Goal: Task Accomplishment & Management: Manage account settings

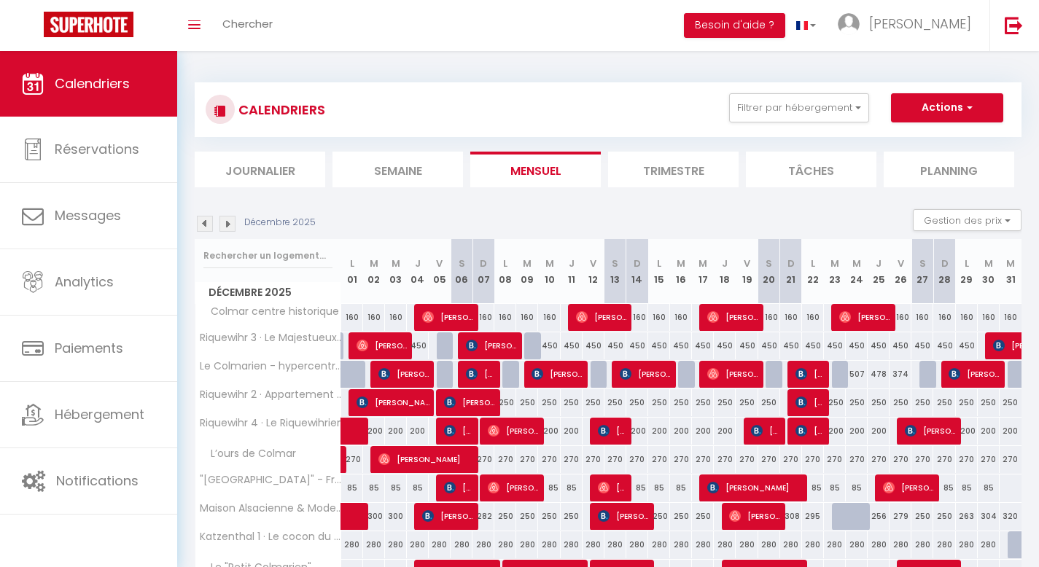
click at [206, 222] on img at bounding box center [205, 224] width 16 height 16
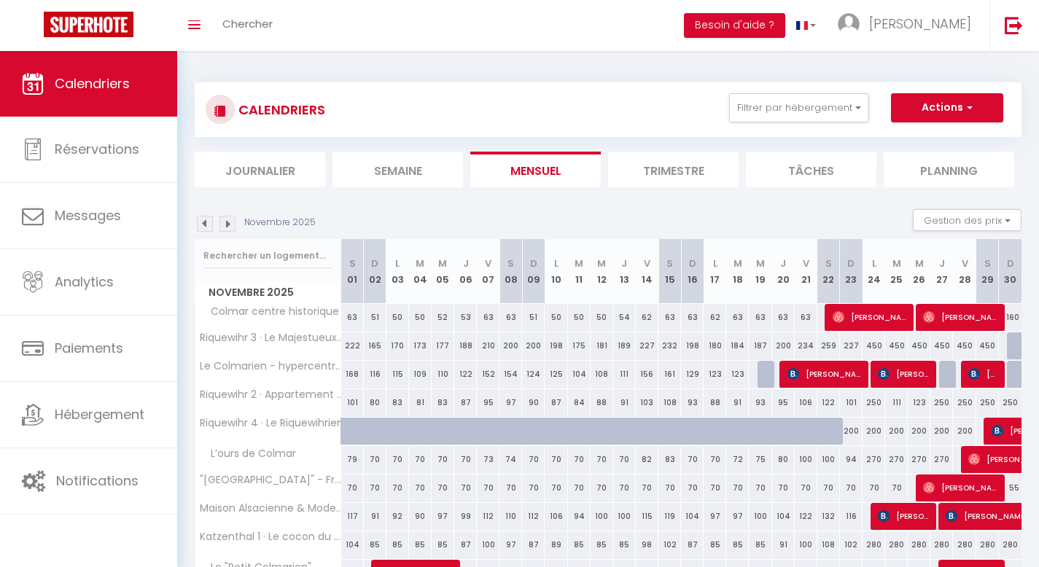
click at [206, 222] on img at bounding box center [205, 224] width 16 height 16
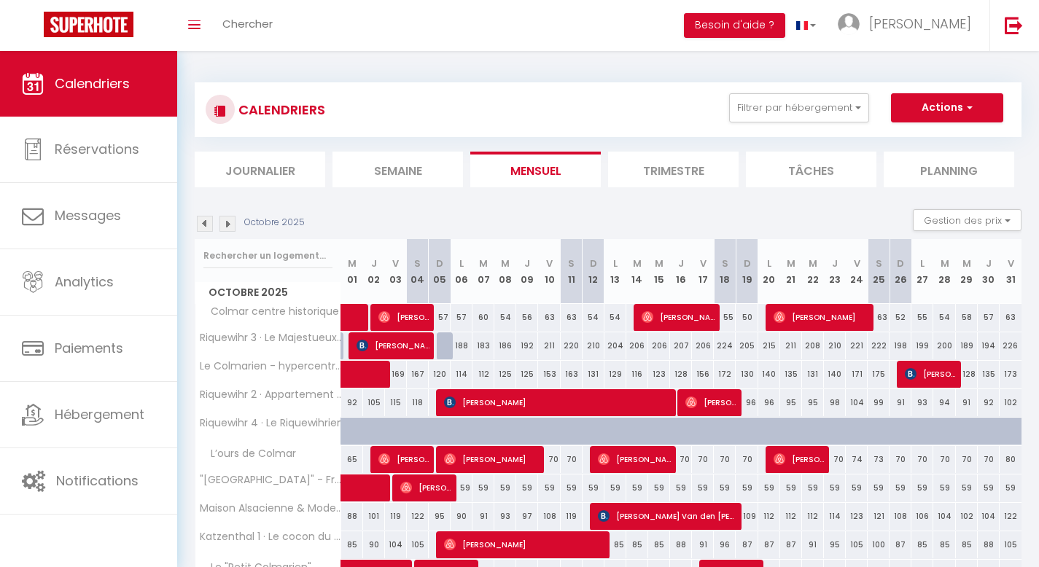
click at [207, 222] on img at bounding box center [205, 224] width 16 height 16
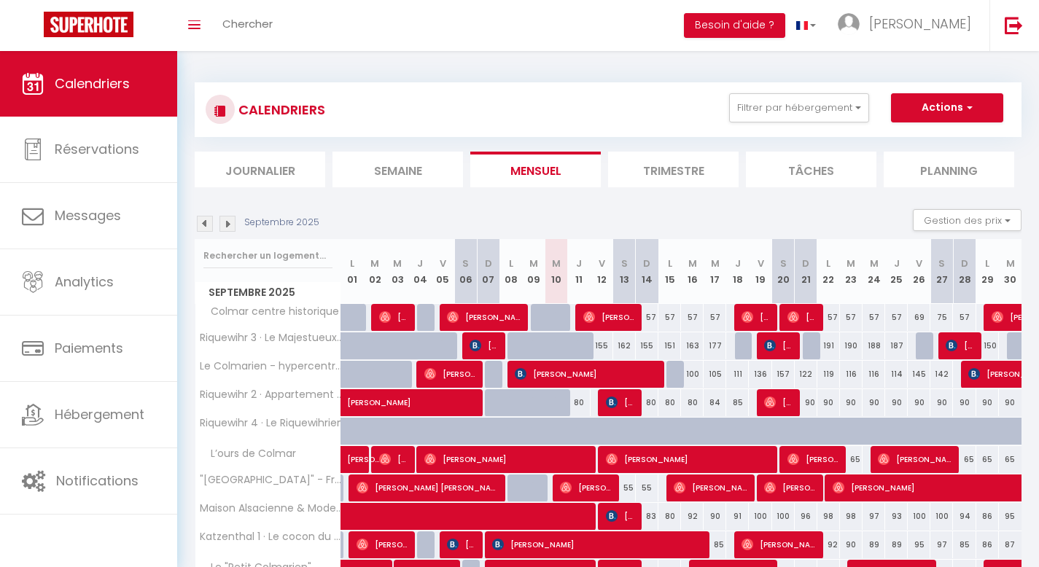
click at [206, 228] on img at bounding box center [205, 224] width 16 height 16
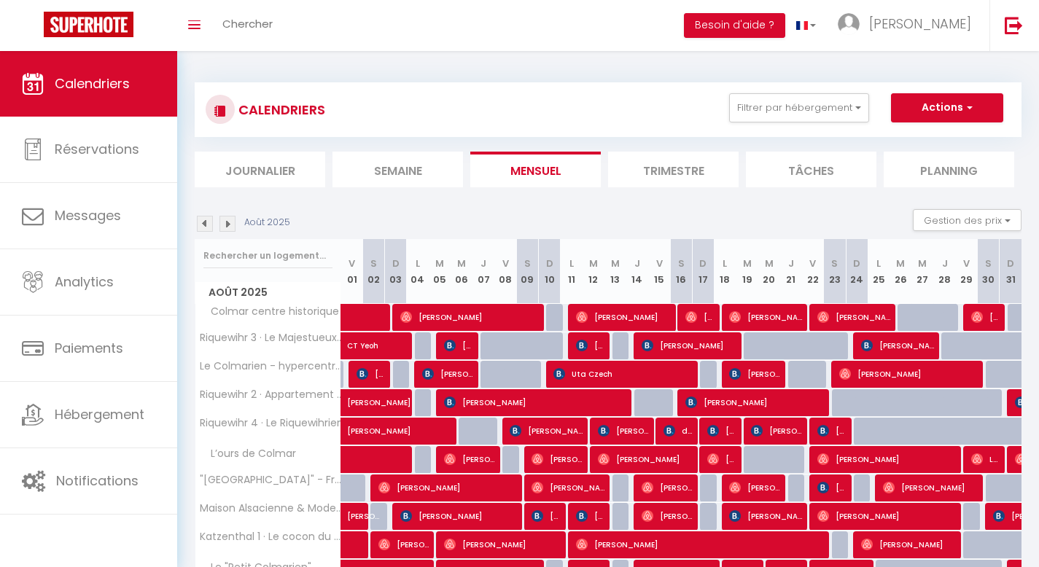
scroll to position [401, 0]
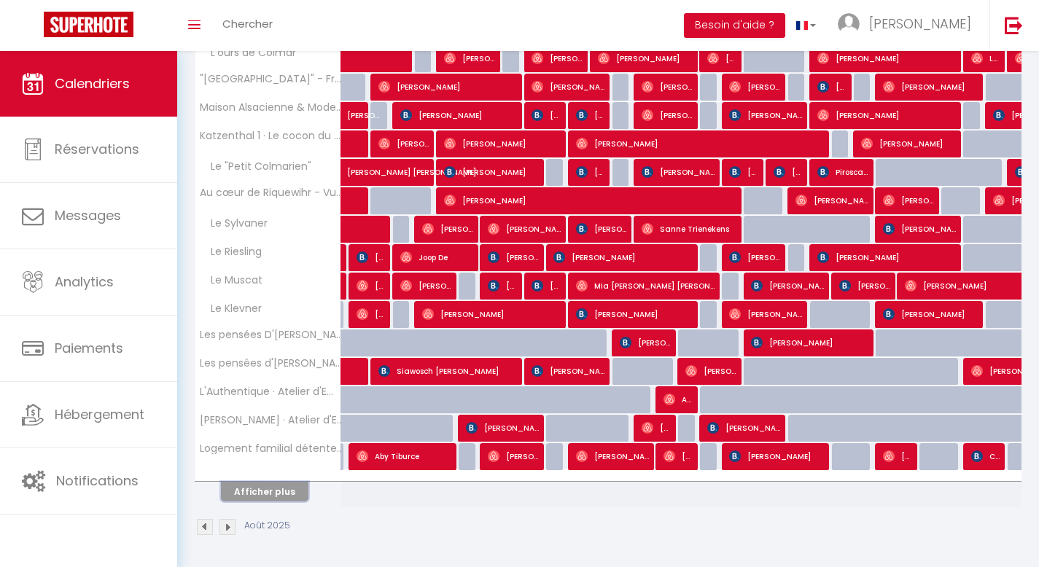
click at [290, 499] on button "Afficher plus" at bounding box center [264, 492] width 87 height 20
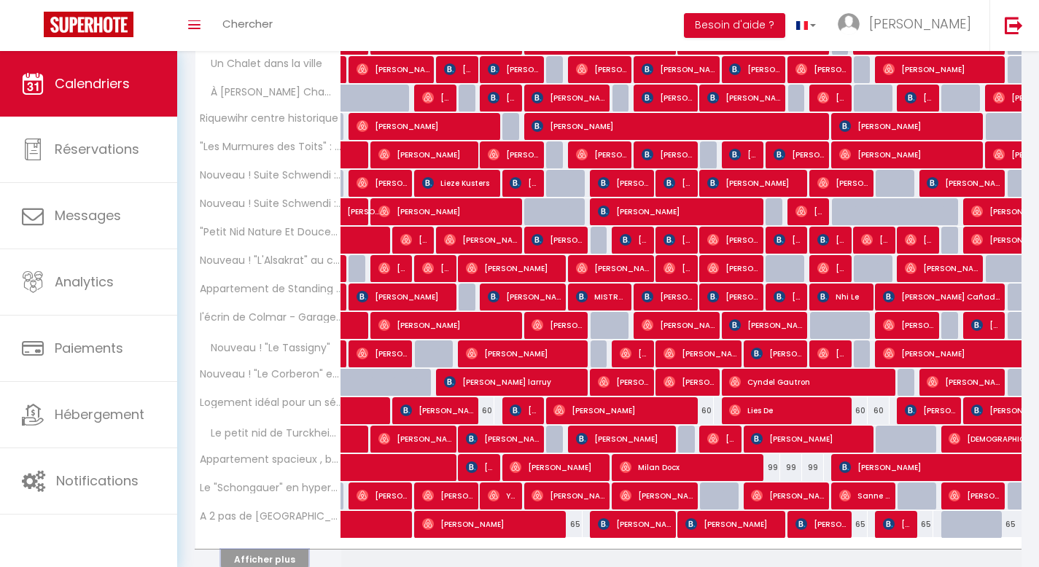
scroll to position [937, 0]
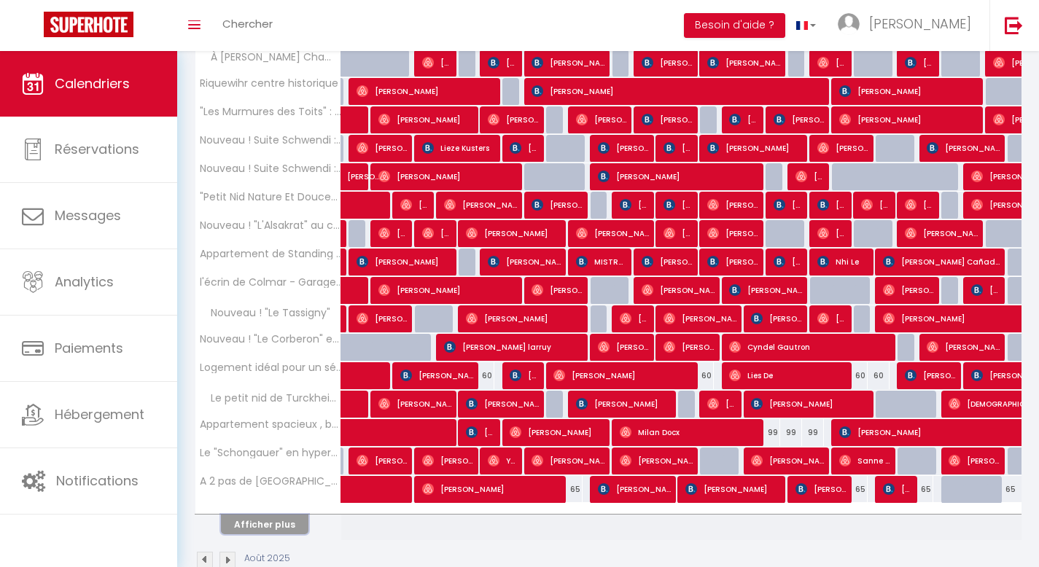
click at [285, 522] on button "Afficher plus" at bounding box center [264, 525] width 87 height 20
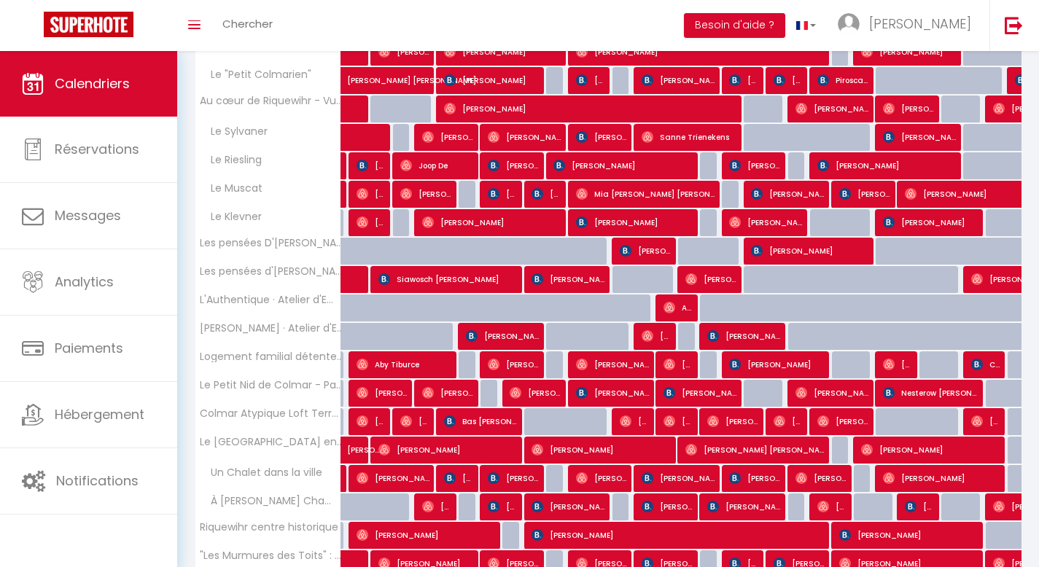
scroll to position [557, 0]
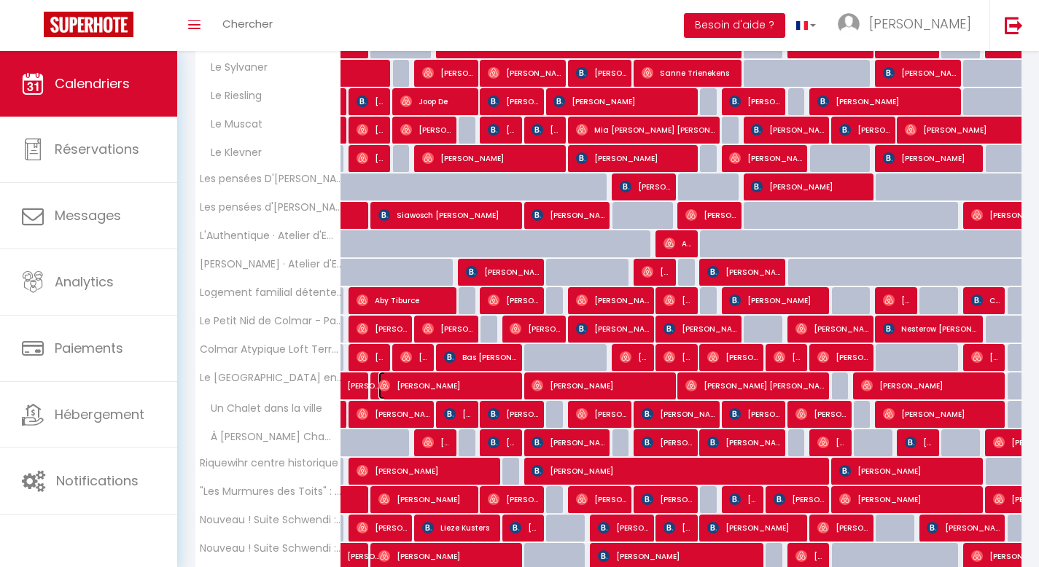
click at [469, 384] on span "[PERSON_NAME]" at bounding box center [447, 386] width 138 height 28
select select "OK"
select select "0"
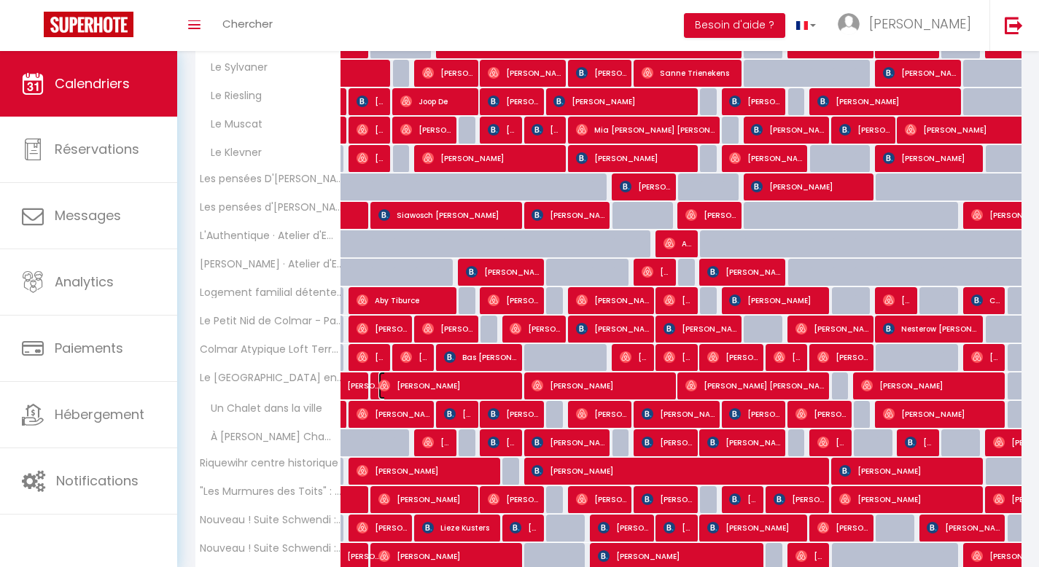
select select "1"
select select
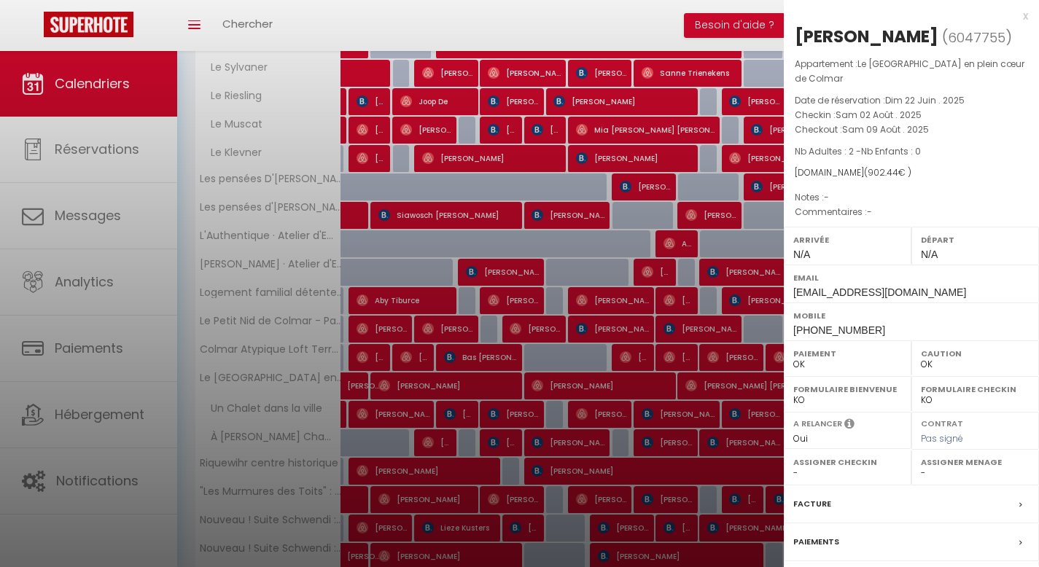
click at [1015, 14] on div "x" at bounding box center [906, 15] width 244 height 17
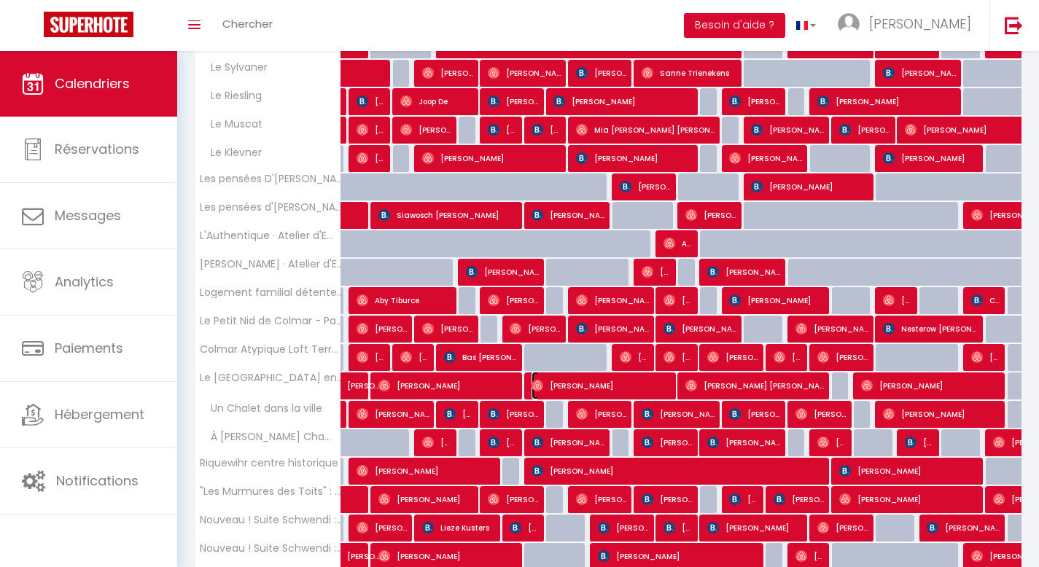
click at [576, 380] on span "[PERSON_NAME]" at bounding box center [600, 386] width 138 height 28
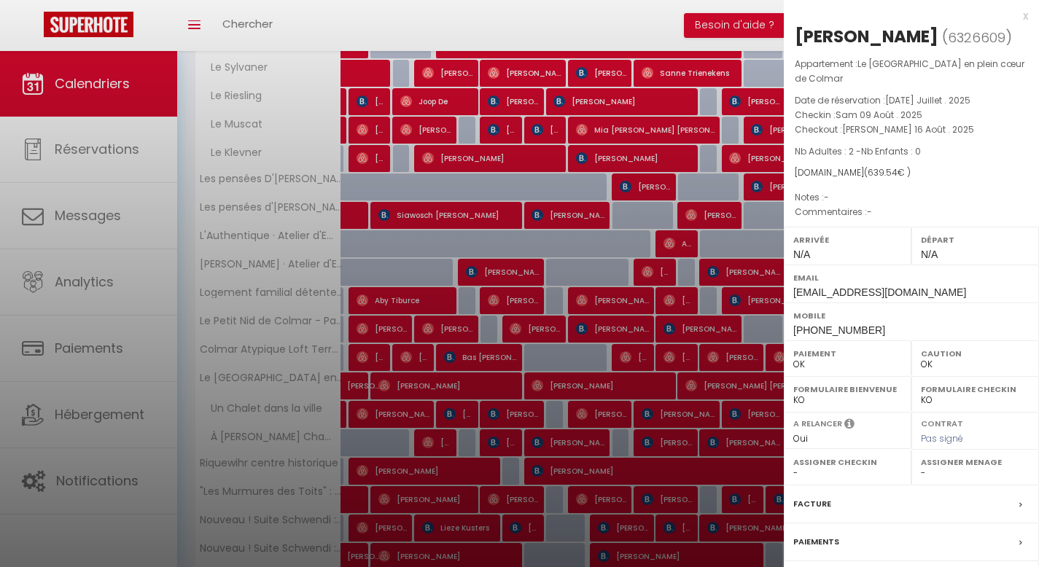
click at [1010, 16] on div "x" at bounding box center [906, 15] width 244 height 17
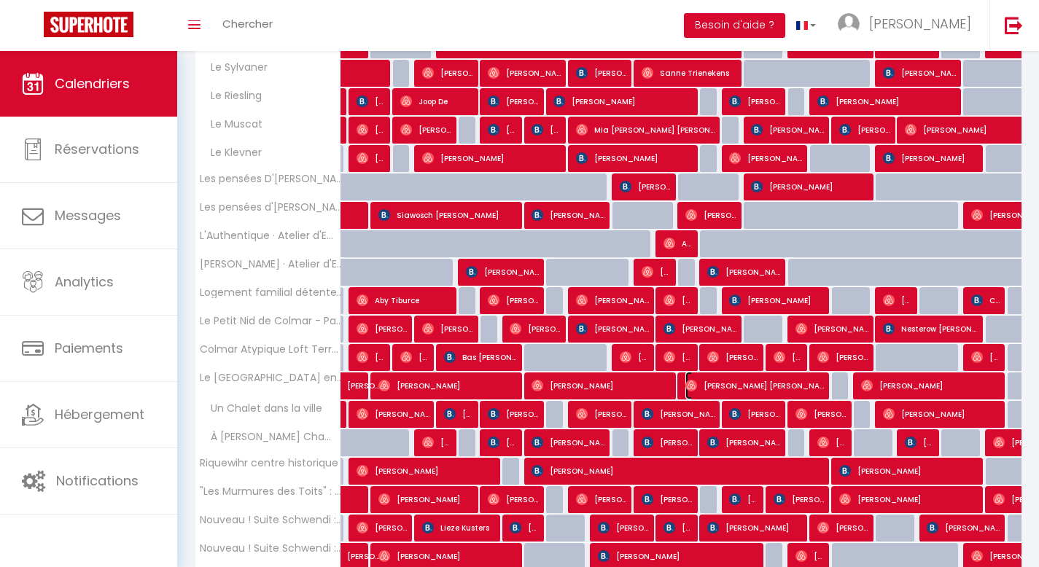
click at [743, 384] on span "[PERSON_NAME] [PERSON_NAME]" at bounding box center [754, 386] width 138 height 28
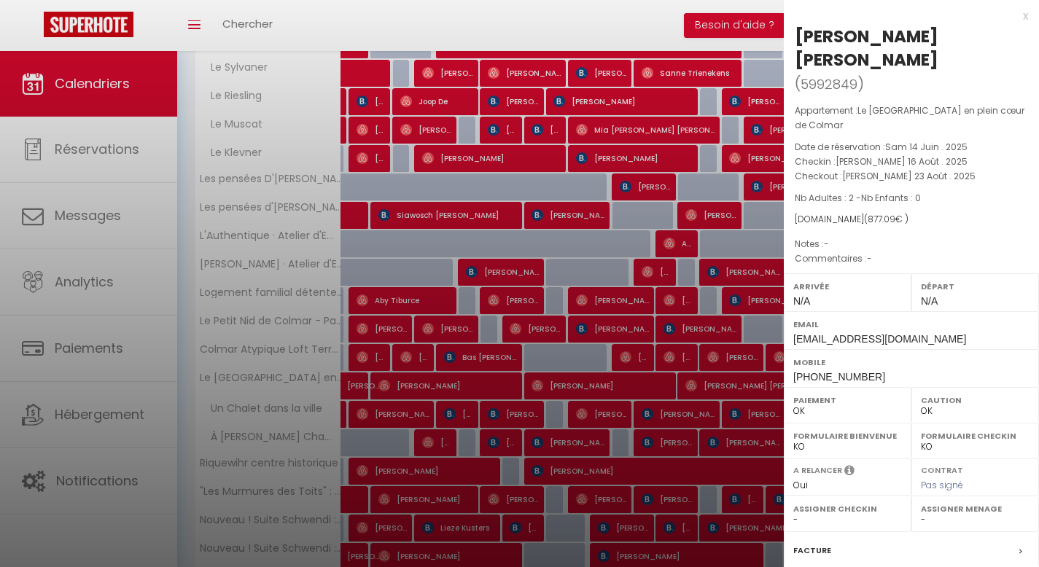
click at [1013, 13] on div "x" at bounding box center [906, 15] width 244 height 17
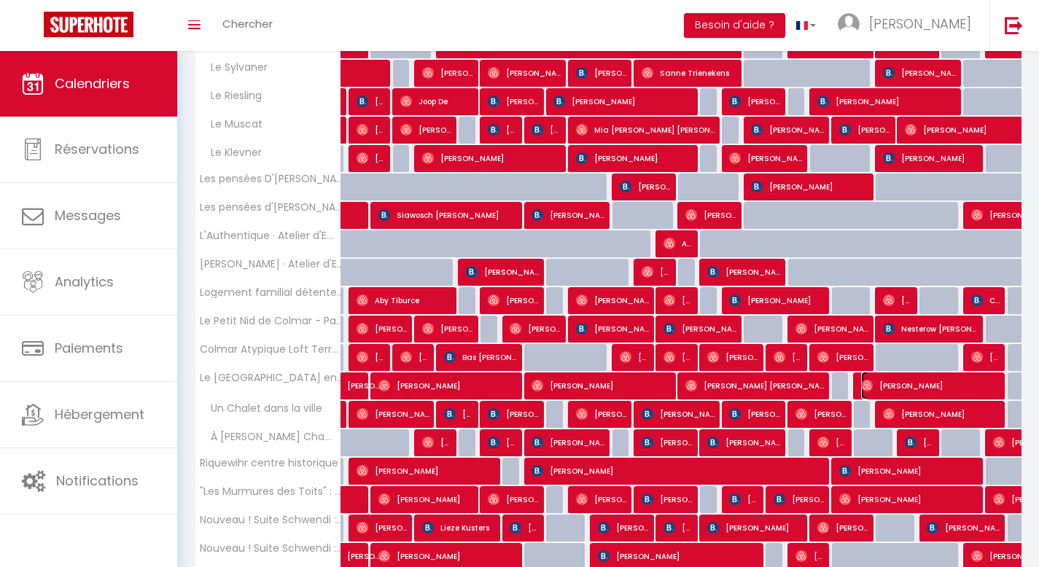
click at [929, 381] on span "[PERSON_NAME]" at bounding box center [930, 386] width 138 height 28
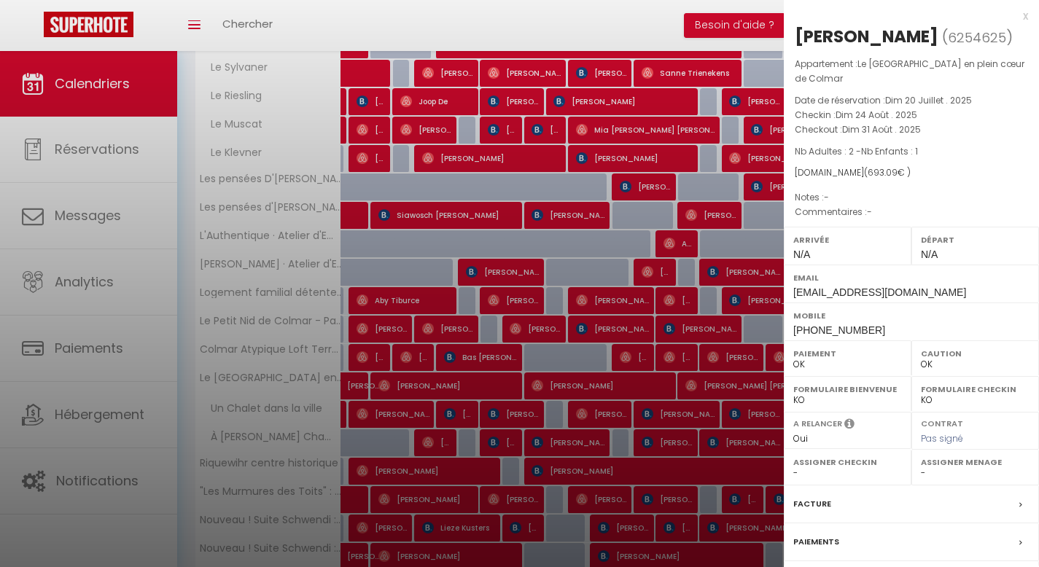
click at [1012, 19] on div "x" at bounding box center [906, 15] width 244 height 17
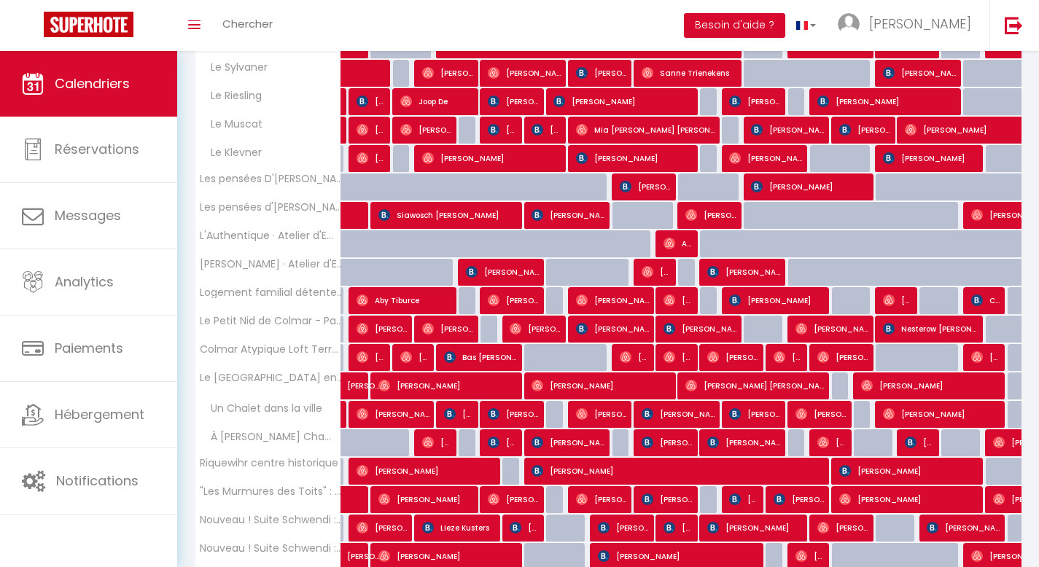
scroll to position [488, 0]
